Goal: Navigation & Orientation: Find specific page/section

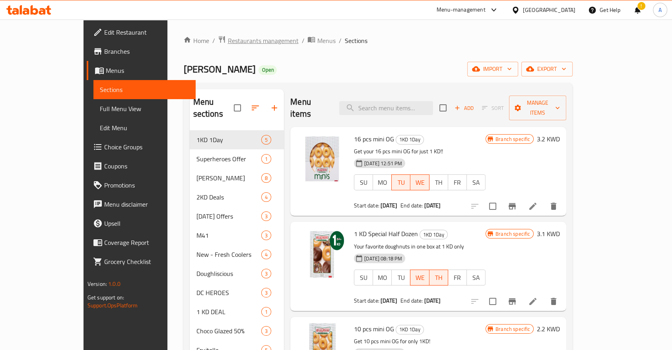
drag, startPoint x: 0, startPoint y: 0, endPoint x: 180, endPoint y: 39, distance: 184.0
click at [228, 39] on span "Restaurants management" at bounding box center [263, 41] width 71 height 10
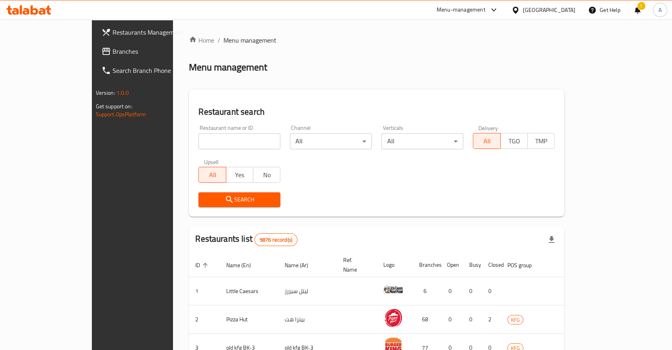
click at [486, 8] on div "Menu-management" at bounding box center [461, 10] width 49 height 10
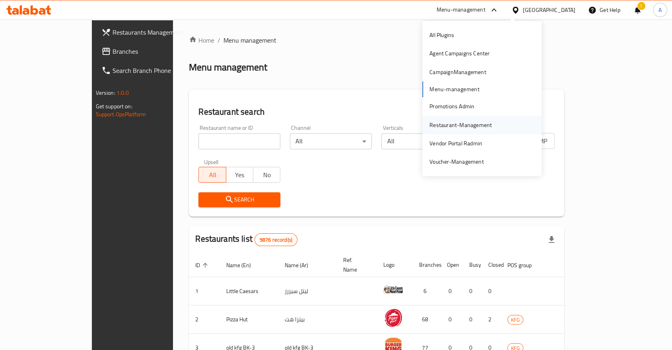
click at [447, 121] on div "Restaurant-Management" at bounding box center [461, 125] width 62 height 9
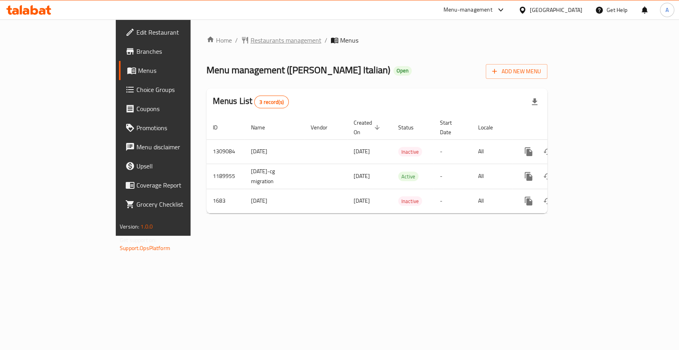
click at [251, 37] on span "Restaurants management" at bounding box center [286, 40] width 71 height 10
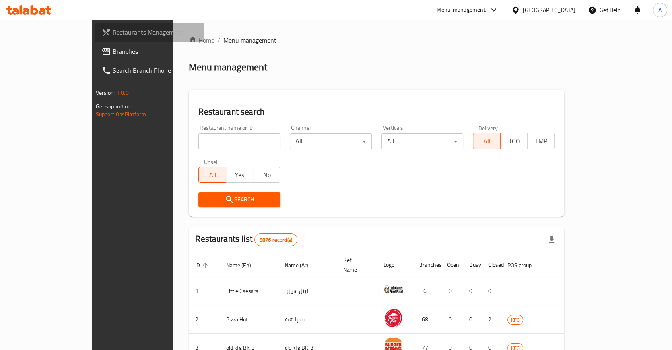
click at [113, 30] on span "Restaurants Management" at bounding box center [155, 32] width 85 height 10
